Goal: Find specific page/section: Find specific page/section

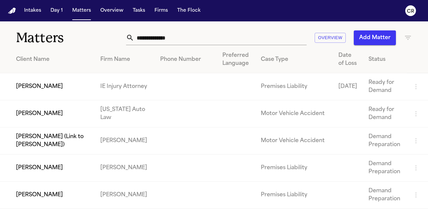
click at [201, 37] on input "text" at bounding box center [220, 37] width 172 height 15
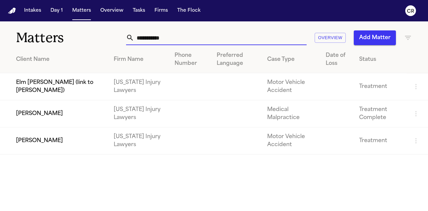
type input "**********"
click at [66, 121] on td "[PERSON_NAME]" at bounding box center [54, 113] width 108 height 27
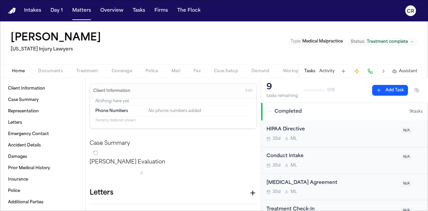
click at [60, 71] on span "Documents" at bounding box center [50, 71] width 25 height 5
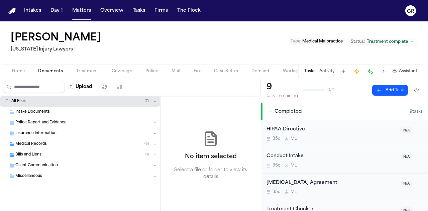
click at [90, 146] on div "Medical Records ( 6 )" at bounding box center [86, 144] width 143 height 6
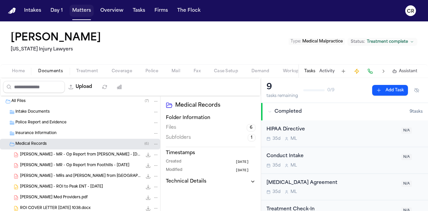
click at [75, 11] on button "Matters" at bounding box center [82, 11] width 24 height 12
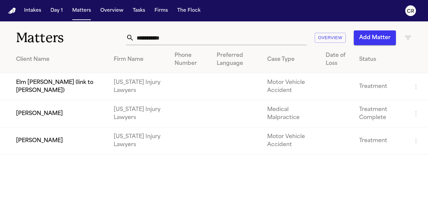
click at [169, 142] on td at bounding box center [190, 140] width 42 height 27
click at [35, 144] on td "[PERSON_NAME]" at bounding box center [54, 140] width 108 height 27
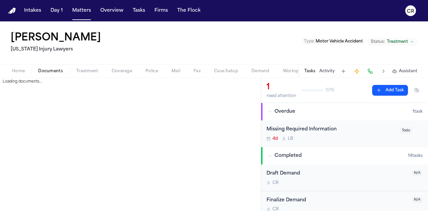
click at [51, 72] on span "Documents" at bounding box center [50, 71] width 25 height 5
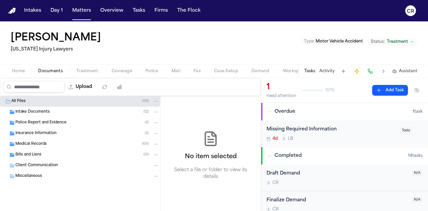
click at [73, 141] on div "Medical Records ( 68 )" at bounding box center [86, 144] width 143 height 6
